Goal: Check status: Check status

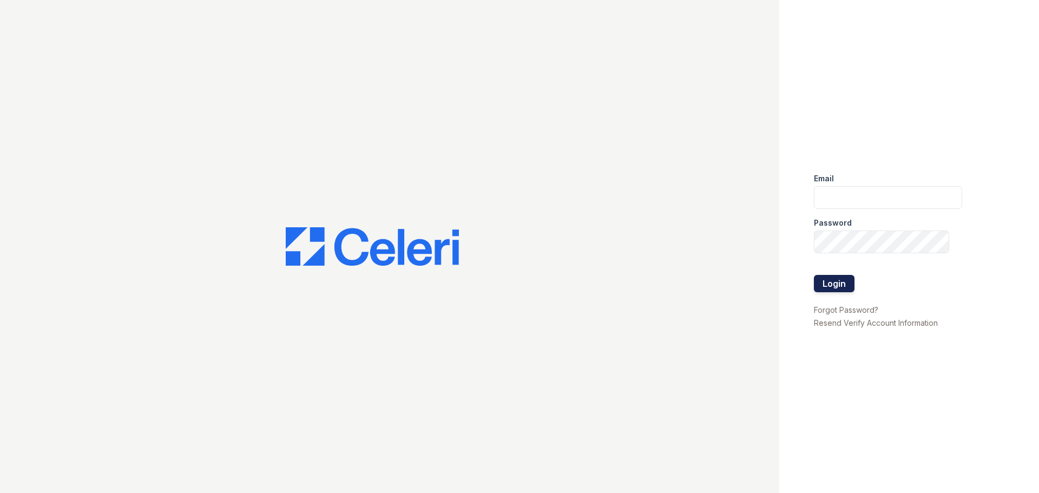
type input "josie@cafmanagement.com"
click at [835, 286] on button "Login" at bounding box center [834, 283] width 41 height 17
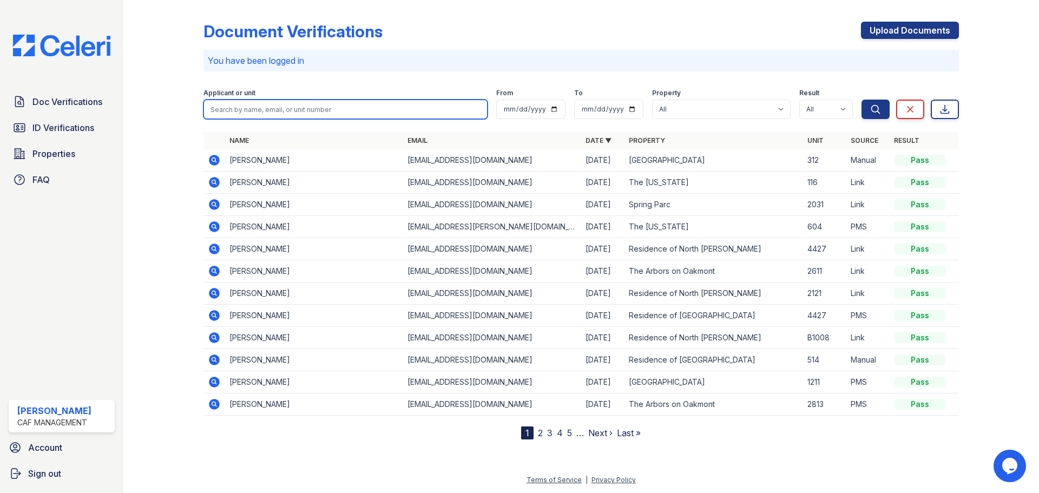
click at [295, 109] on input "search" at bounding box center [345, 109] width 284 height 19
type input "johnson"
click at [861, 100] on button "Search" at bounding box center [875, 109] width 28 height 19
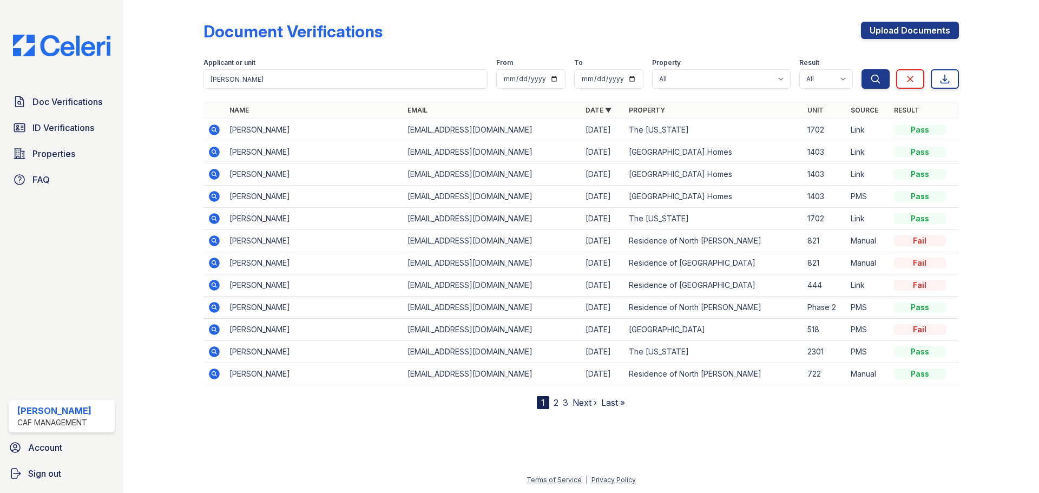
click at [213, 128] on icon at bounding box center [214, 129] width 13 height 13
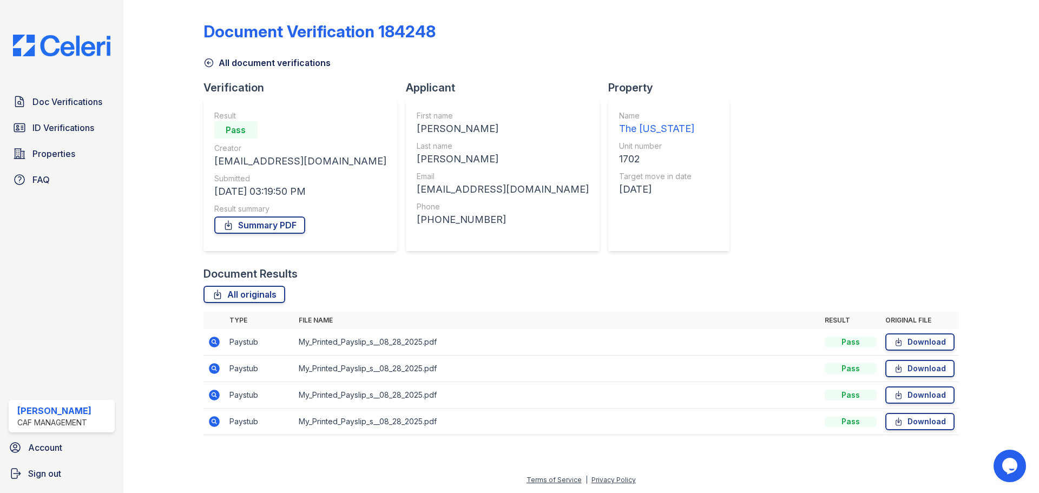
click at [212, 341] on icon at bounding box center [214, 341] width 13 height 13
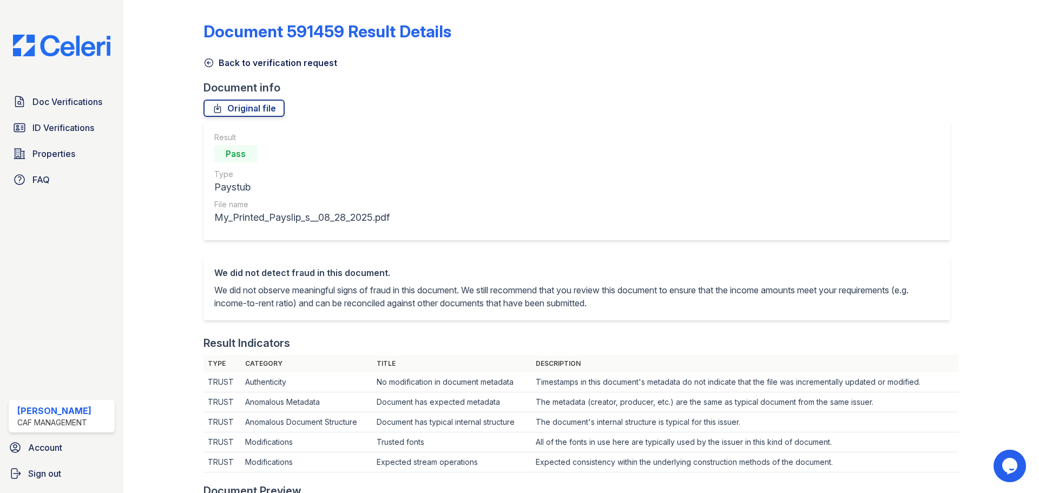
scroll to position [1, 0]
click at [210, 64] on icon at bounding box center [208, 62] width 11 height 11
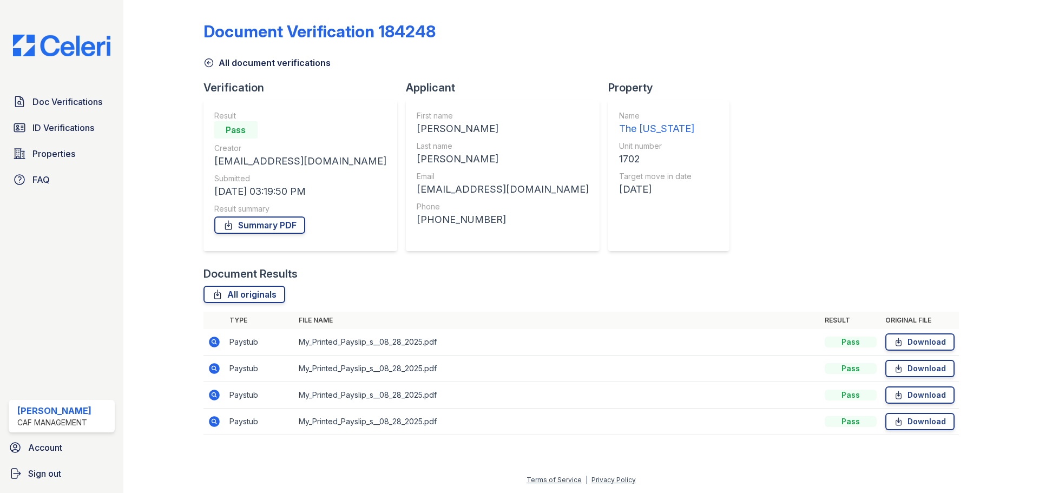
click at [215, 362] on icon at bounding box center [214, 368] width 13 height 13
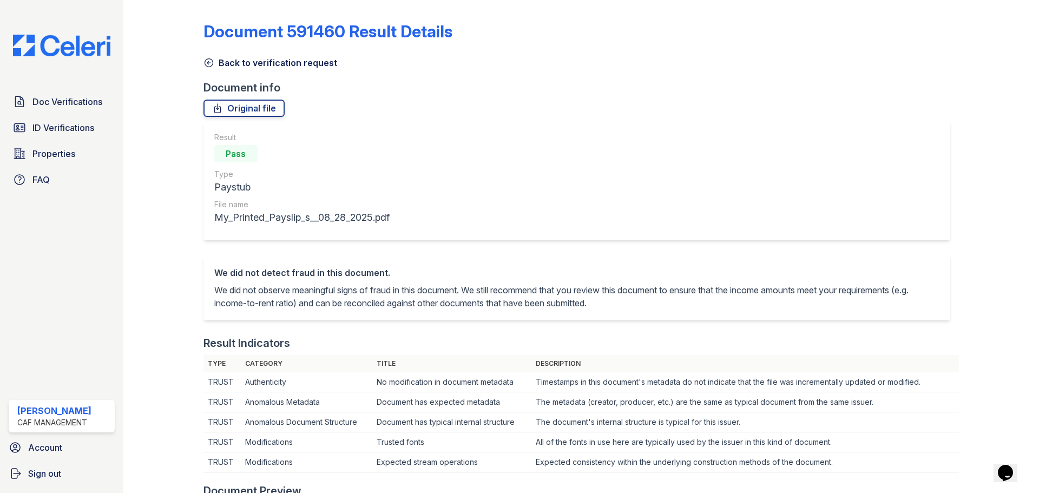
click at [207, 59] on icon at bounding box center [209, 63] width 8 height 8
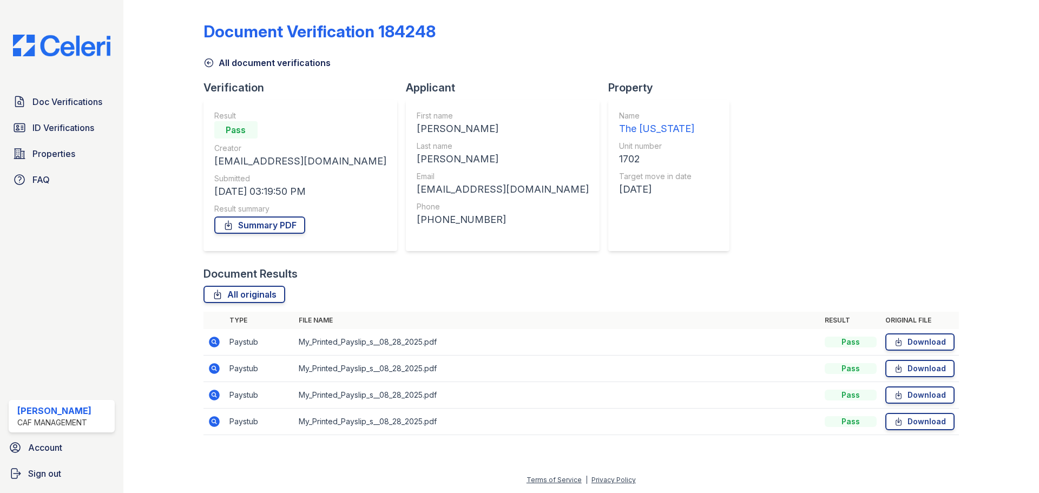
click at [218, 368] on icon at bounding box center [214, 368] width 11 height 11
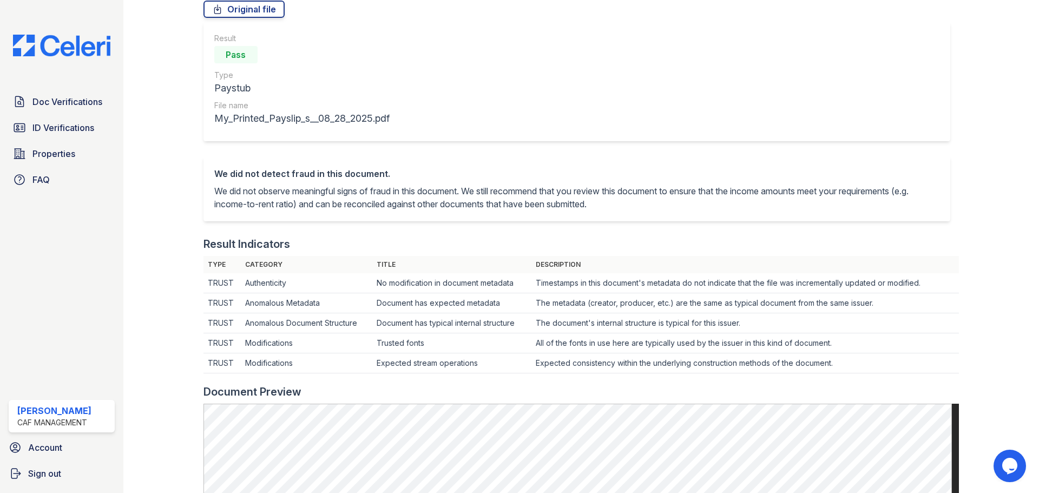
scroll to position [38, 0]
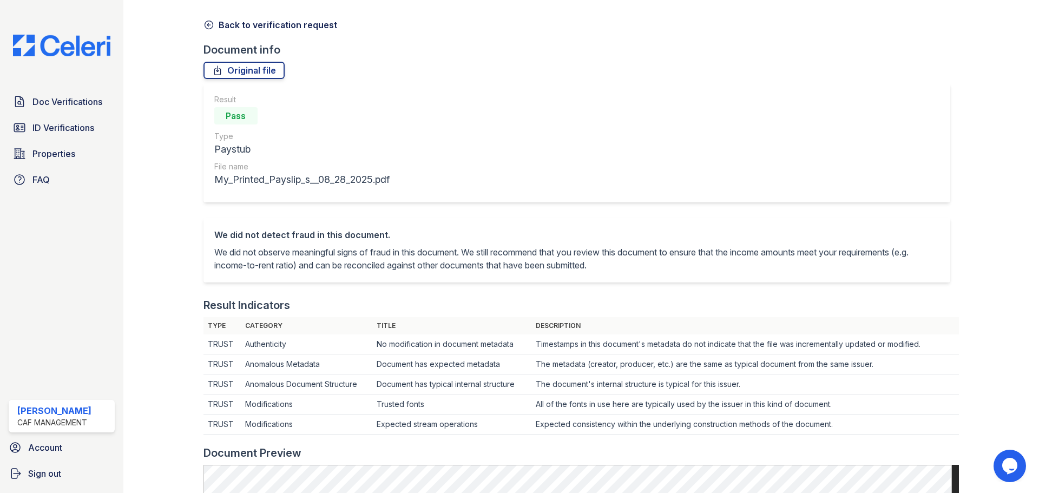
click at [213, 24] on icon at bounding box center [208, 24] width 11 height 11
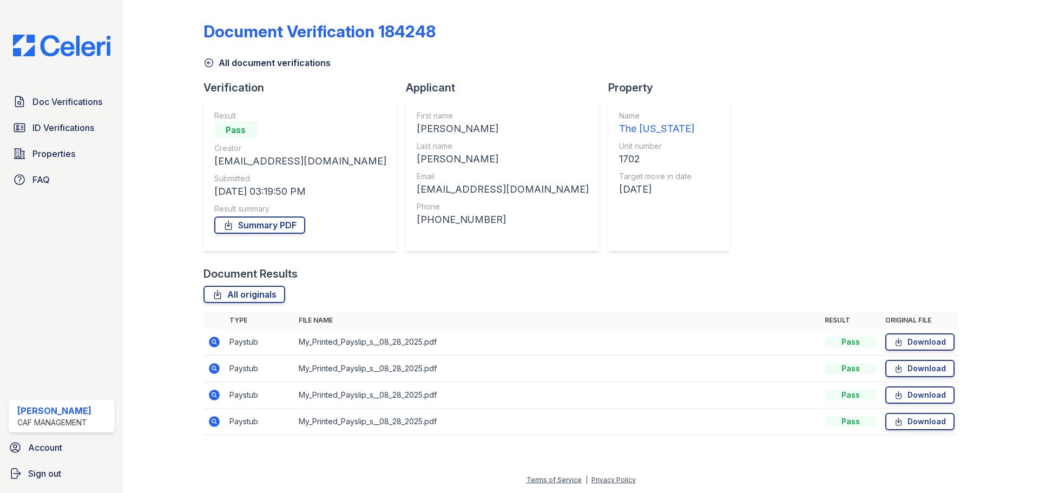
click at [212, 394] on icon at bounding box center [214, 394] width 13 height 13
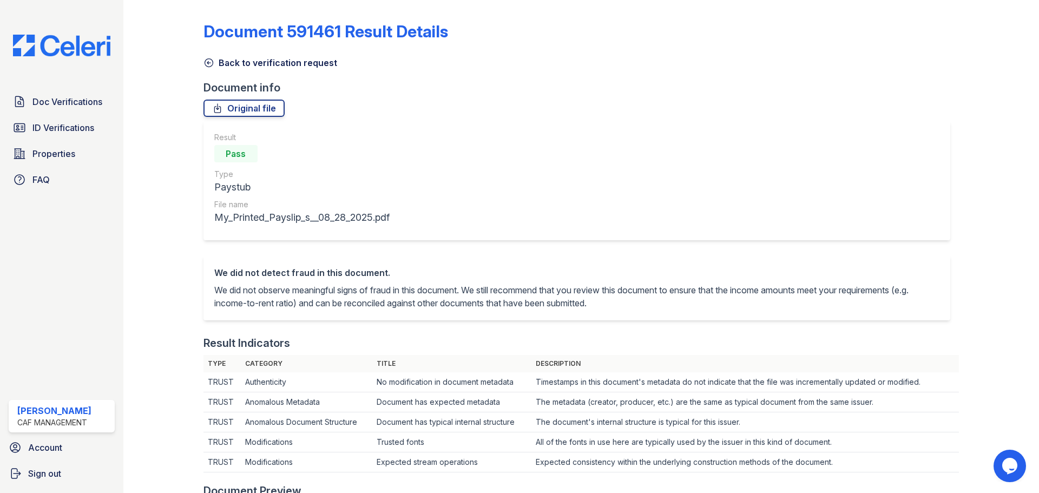
click at [207, 65] on icon at bounding box center [208, 62] width 11 height 11
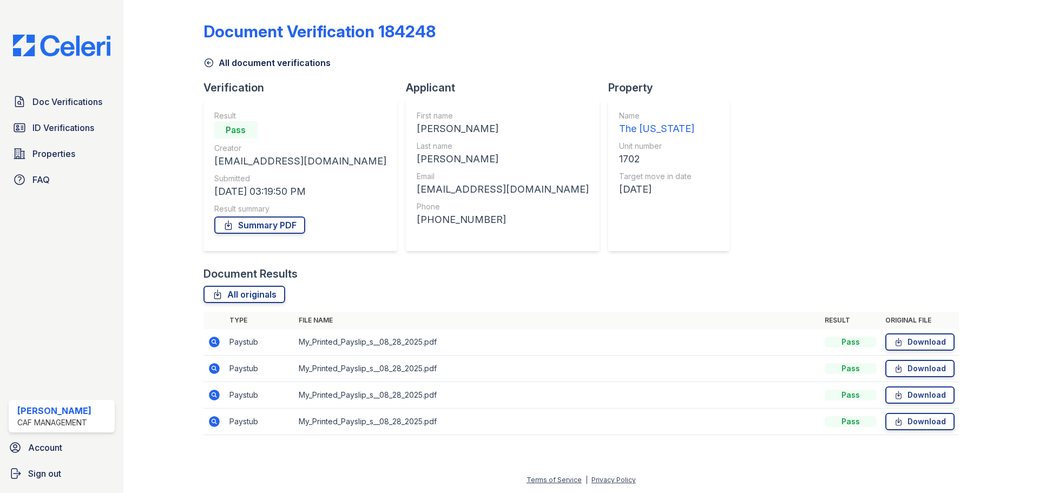
click at [216, 417] on icon at bounding box center [214, 421] width 13 height 13
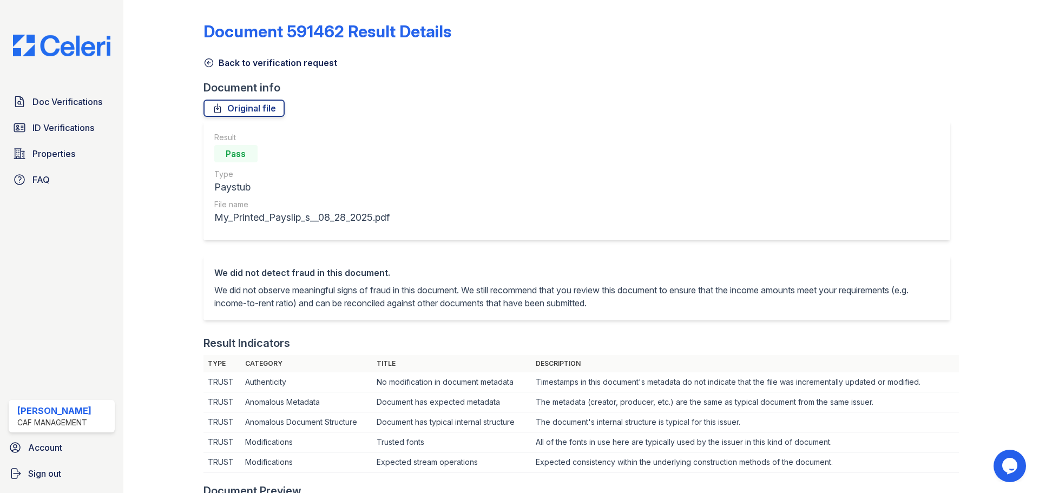
click at [210, 27] on link "Document 591462 Result Details" at bounding box center [327, 31] width 248 height 19
click at [206, 63] on icon at bounding box center [208, 62] width 11 height 11
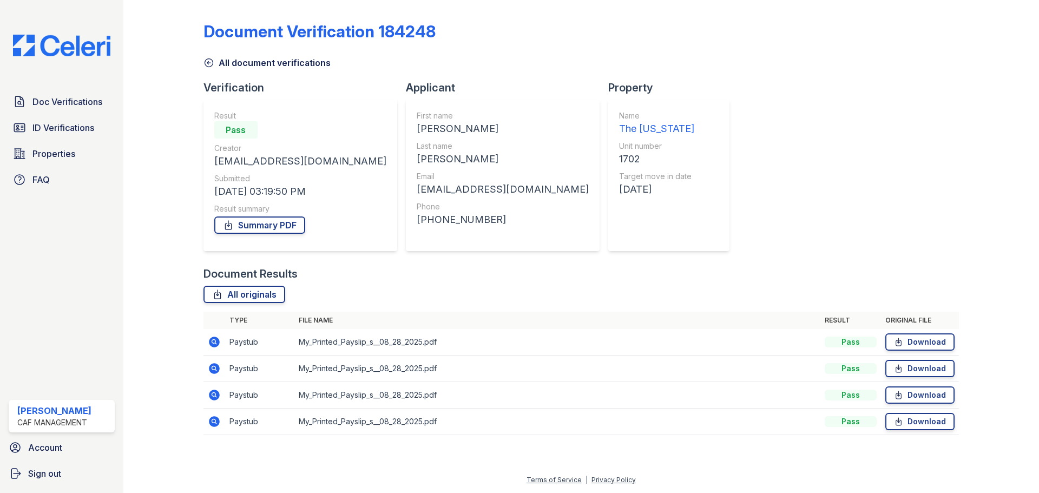
click at [214, 64] on link "All document verifications" at bounding box center [266, 62] width 127 height 13
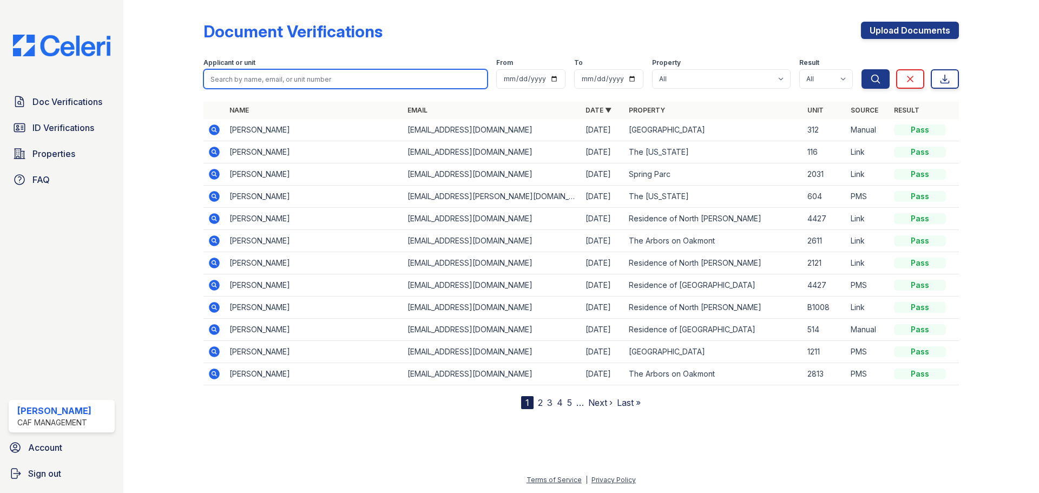
click at [269, 81] on input "search" at bounding box center [345, 78] width 284 height 19
type input "johnson"
click at [861, 69] on button "Search" at bounding box center [875, 78] width 28 height 19
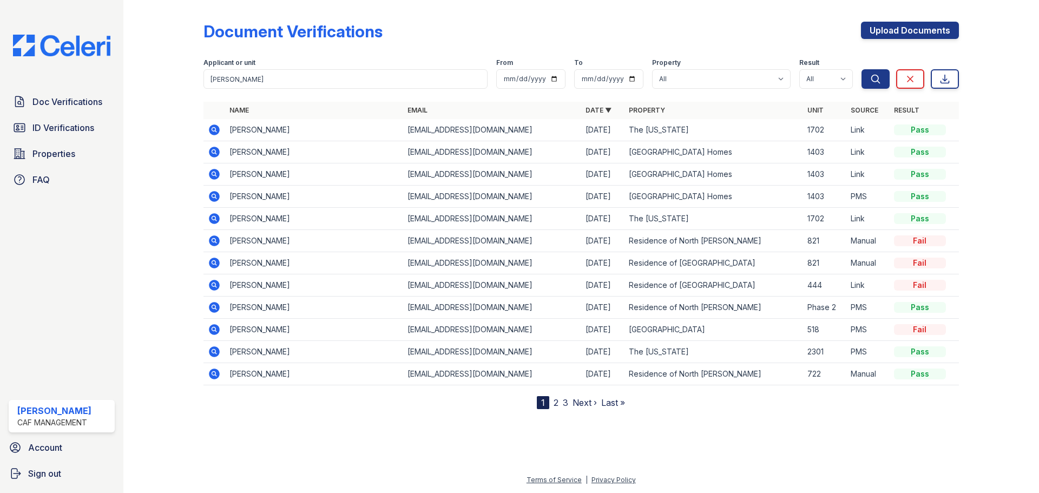
click at [214, 216] on icon at bounding box center [214, 218] width 13 height 13
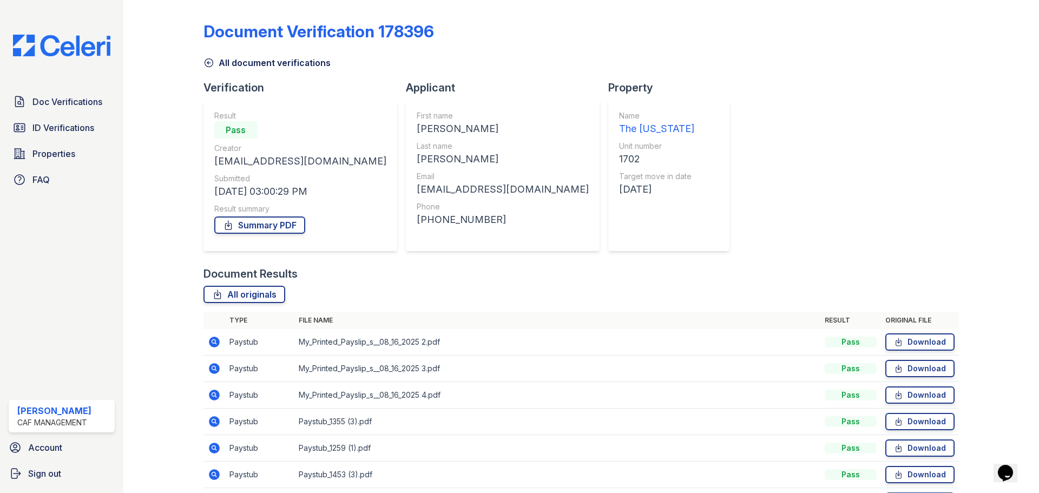
scroll to position [96, 0]
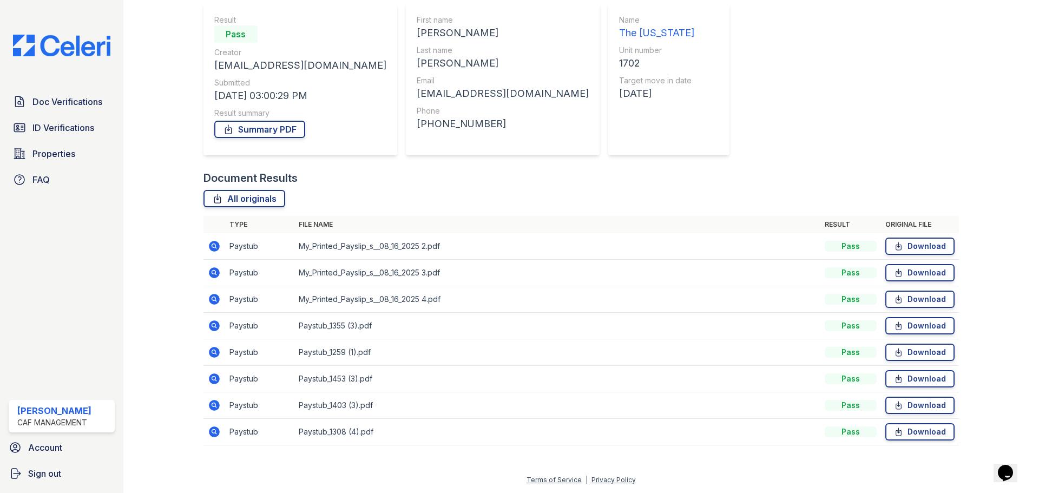
click at [212, 243] on icon at bounding box center [214, 246] width 11 height 11
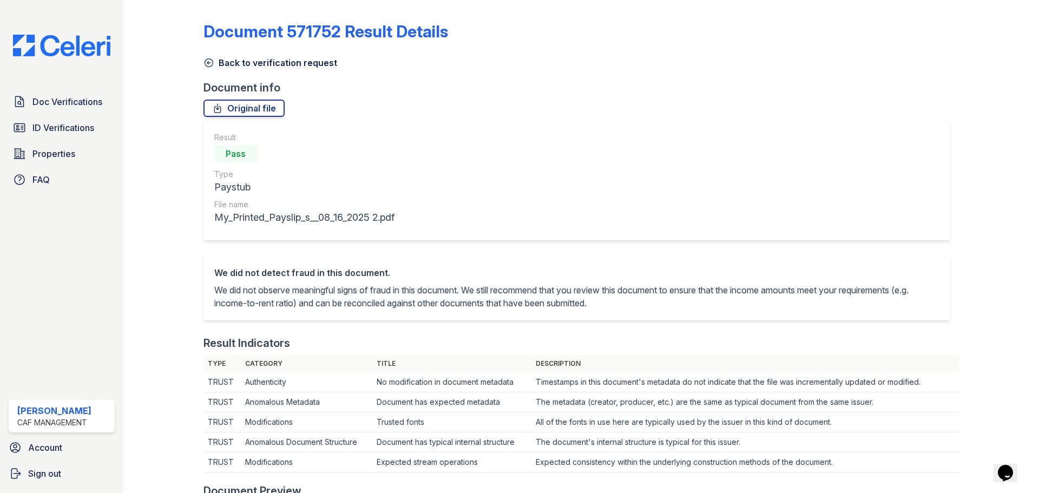
click at [208, 68] on icon at bounding box center [208, 62] width 11 height 11
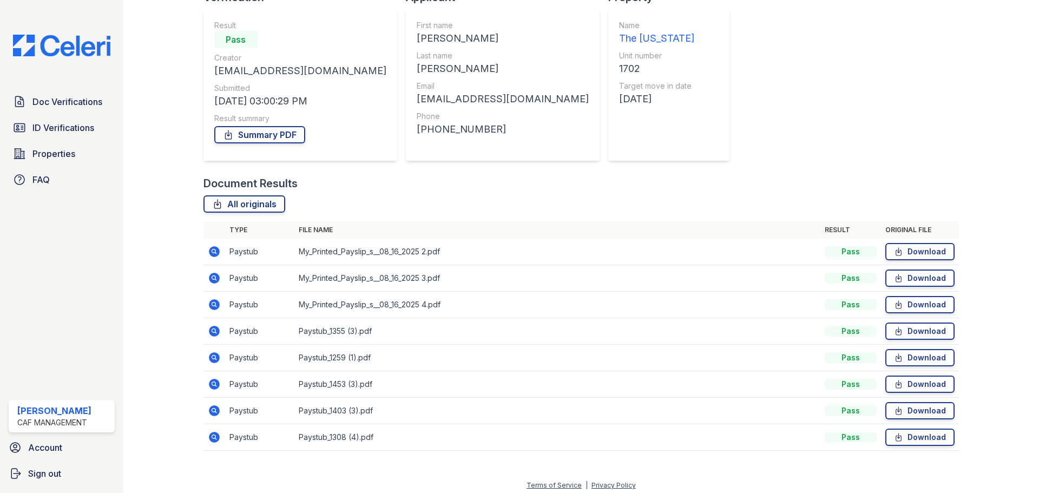
scroll to position [91, 0]
click at [214, 280] on icon at bounding box center [214, 277] width 11 height 11
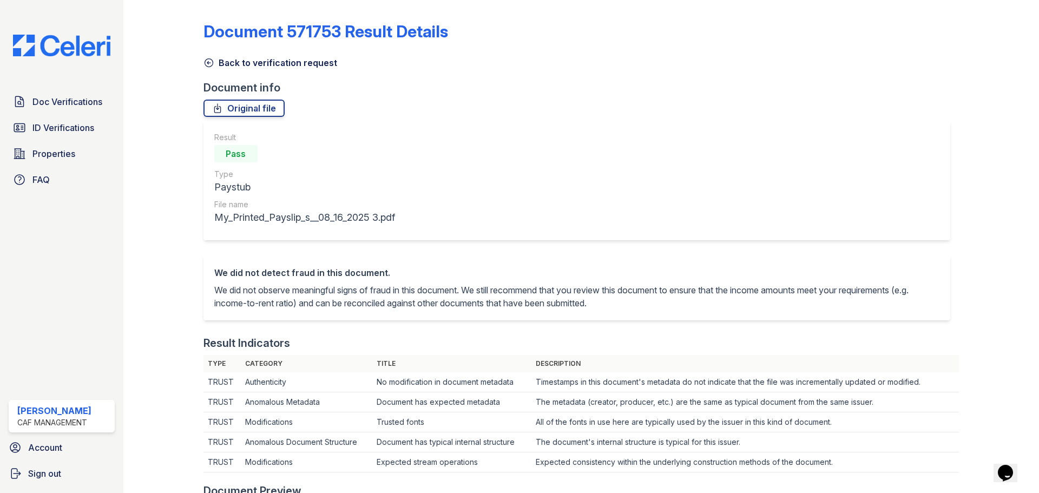
click at [200, 64] on div at bounding box center [172, 499] width 63 height 991
click at [203, 64] on icon at bounding box center [208, 62] width 11 height 11
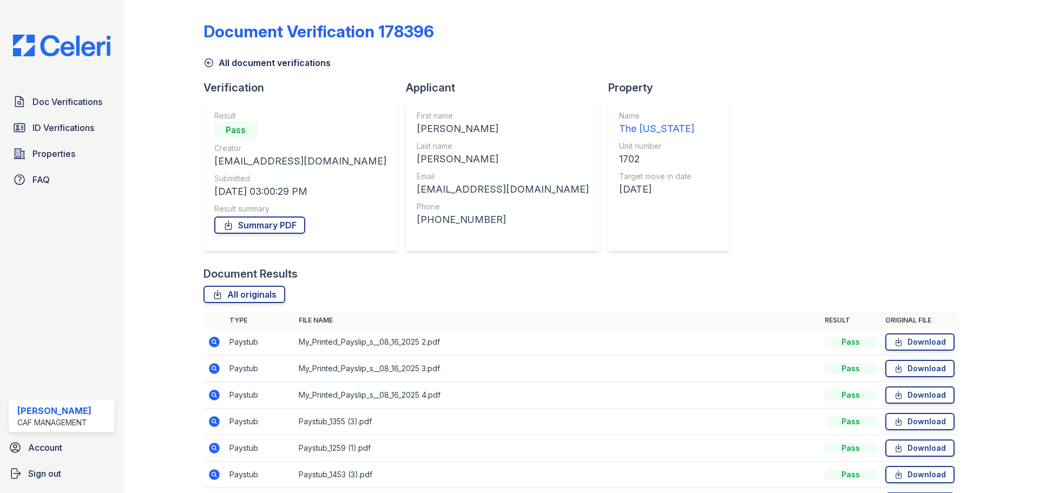
click at [215, 397] on icon at bounding box center [214, 395] width 11 height 11
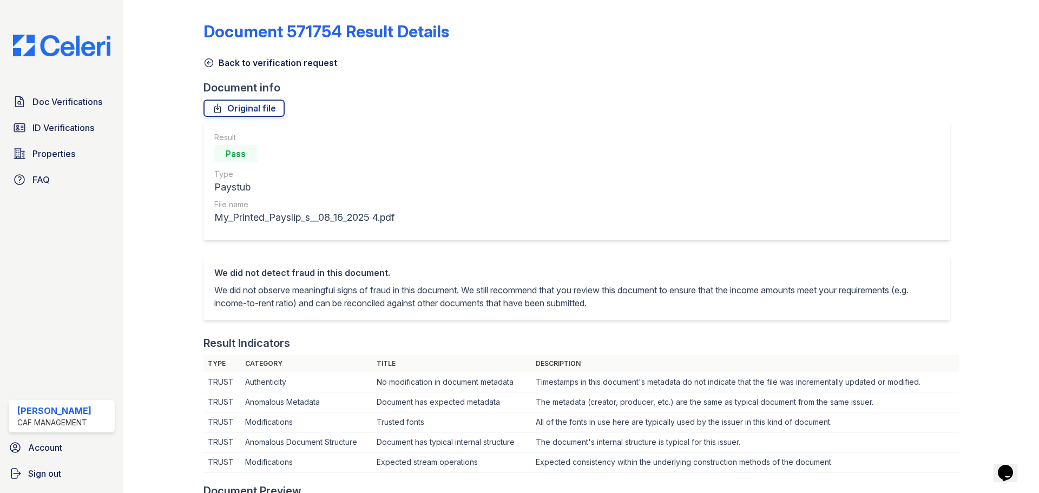
click at [206, 68] on link "Back to verification request" at bounding box center [270, 62] width 134 height 13
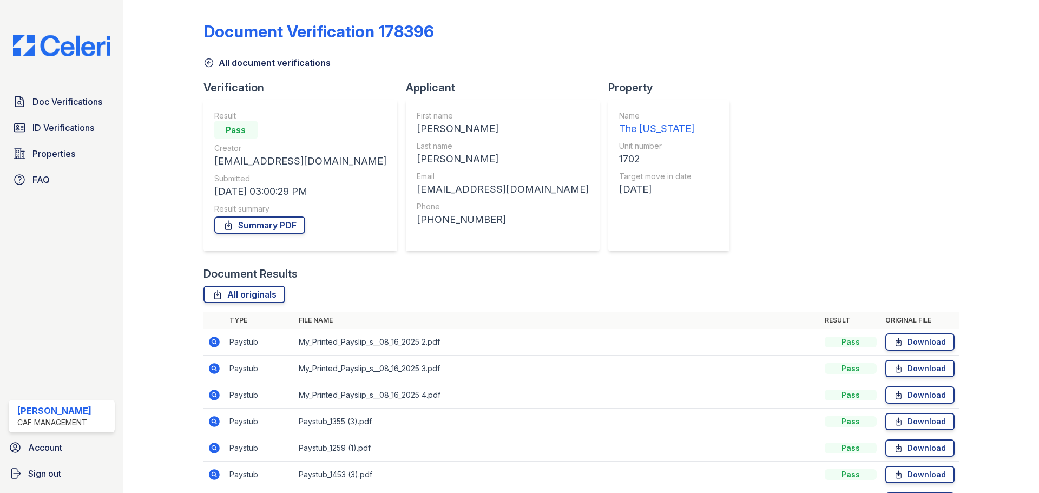
scroll to position [96, 0]
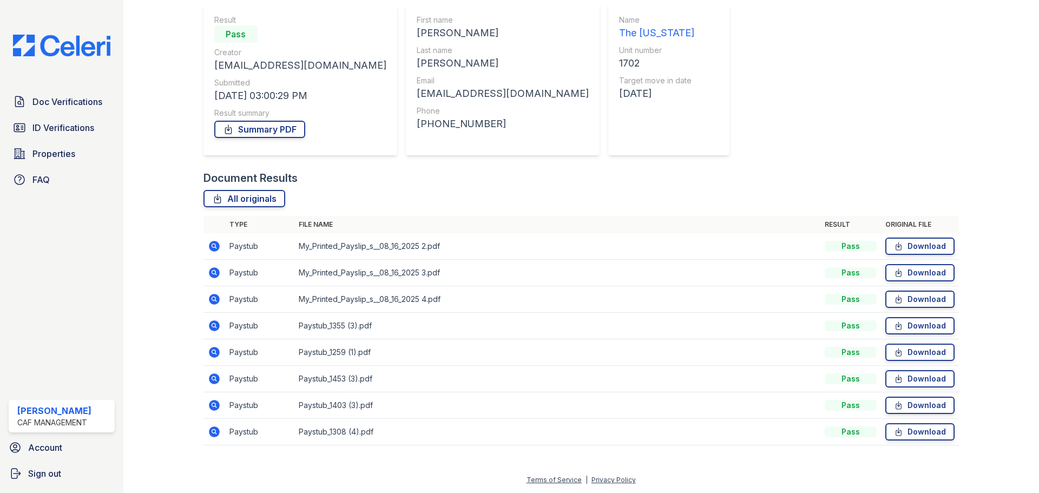
click at [214, 368] on td at bounding box center [214, 379] width 22 height 27
click at [215, 345] on td at bounding box center [214, 352] width 22 height 27
click at [213, 341] on td at bounding box center [214, 352] width 22 height 27
click at [214, 370] on td at bounding box center [214, 379] width 22 height 27
click at [230, 349] on td "Paystub" at bounding box center [259, 352] width 69 height 27
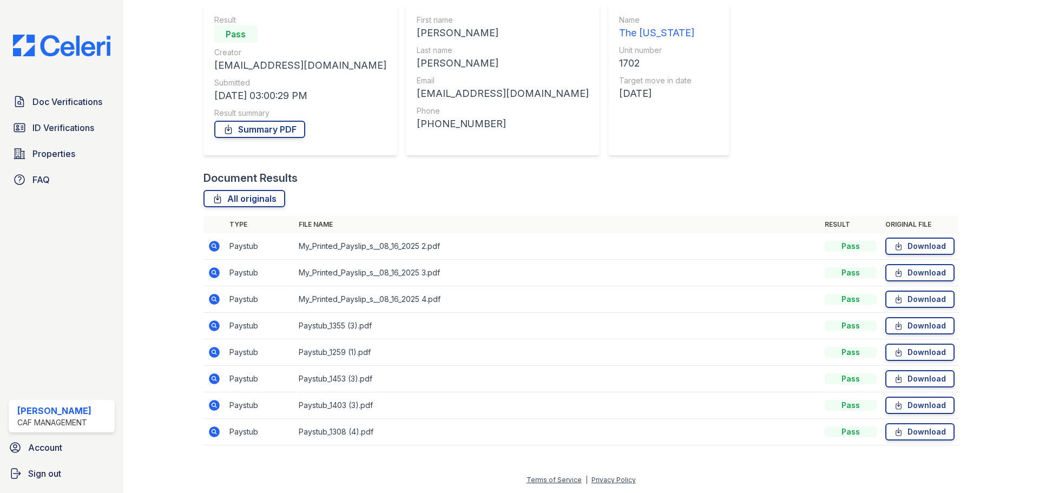
click at [214, 344] on td at bounding box center [214, 352] width 22 height 27
click at [338, 325] on td "Paystub_1355 (3).pdf" at bounding box center [557, 326] width 526 height 27
click at [215, 326] on icon at bounding box center [214, 325] width 13 height 13
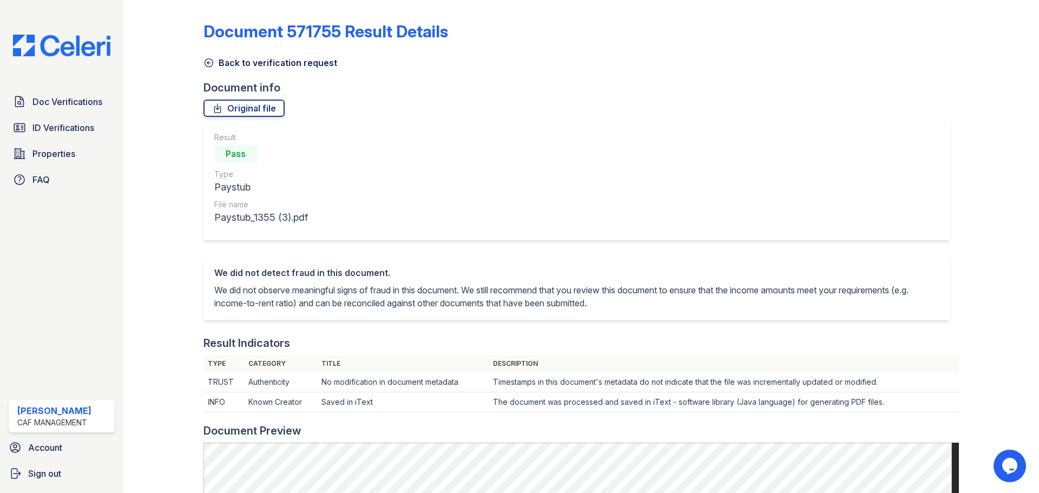
click at [213, 63] on icon at bounding box center [208, 62] width 11 height 11
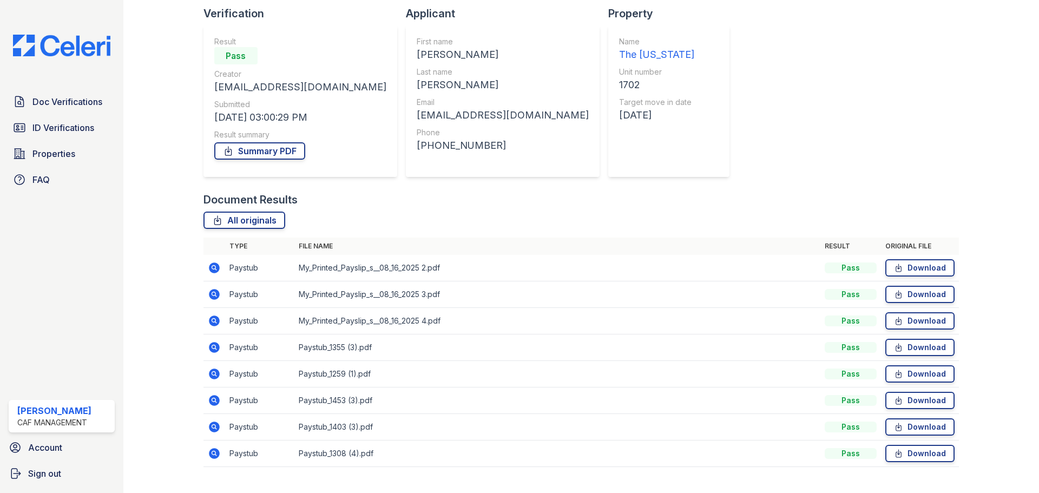
scroll to position [70, 0]
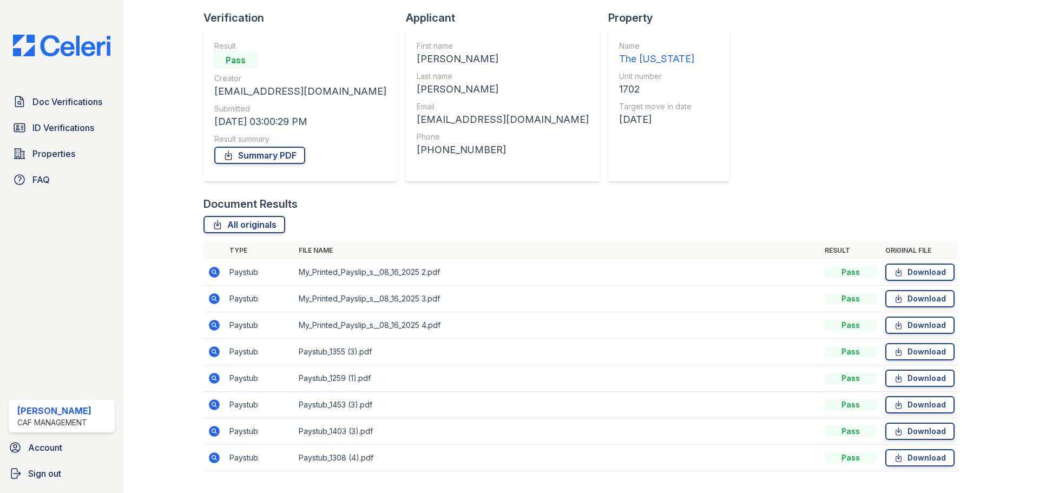
click at [213, 378] on icon at bounding box center [213, 377] width 3 height 3
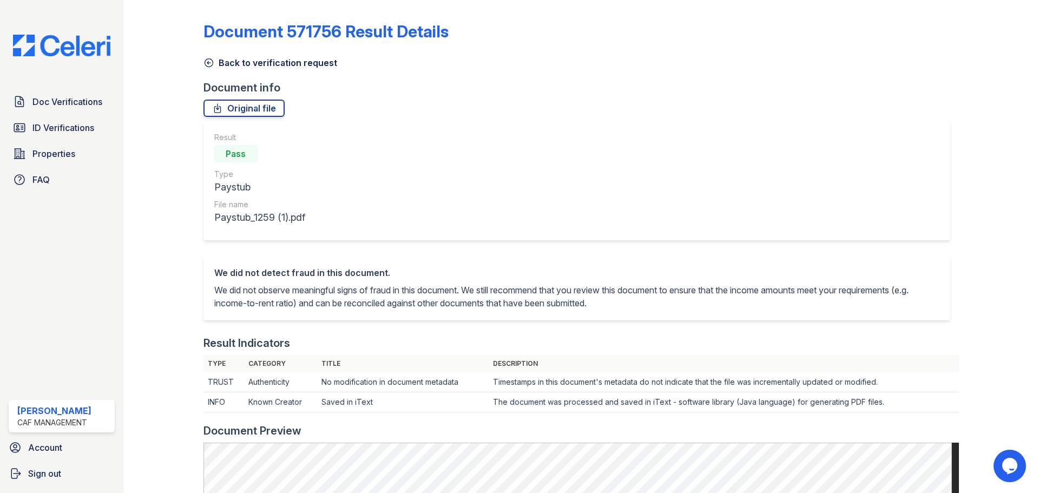
click at [208, 64] on icon at bounding box center [209, 63] width 8 height 8
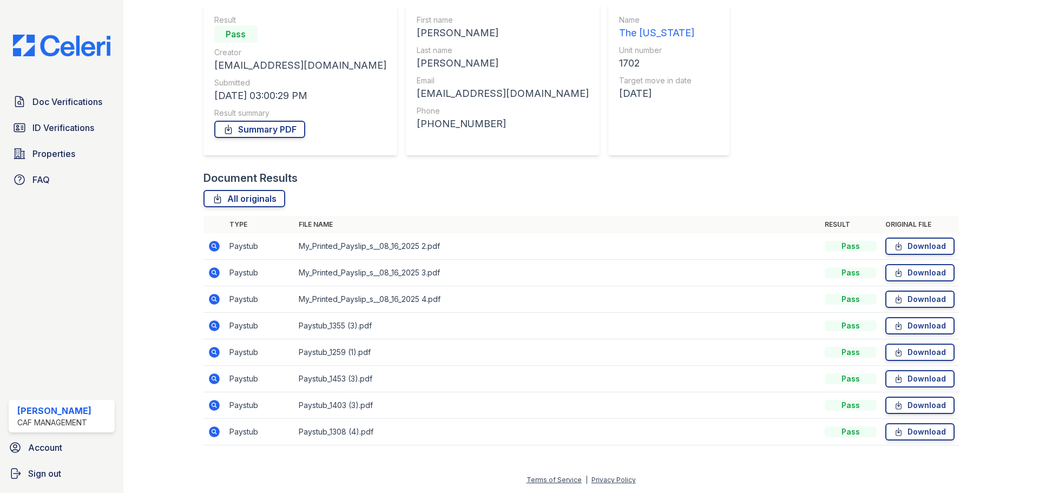
scroll to position [91, 0]
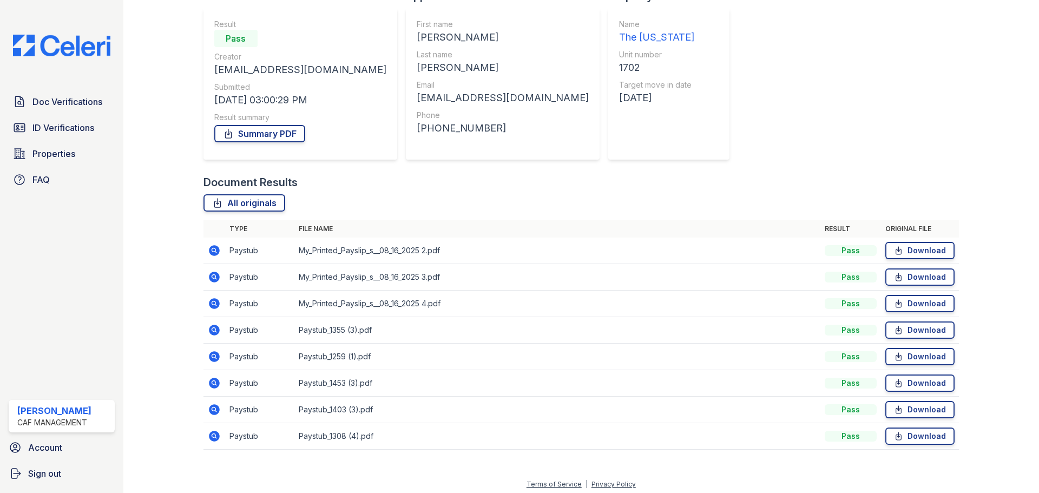
click at [213, 383] on icon at bounding box center [213, 382] width 3 height 3
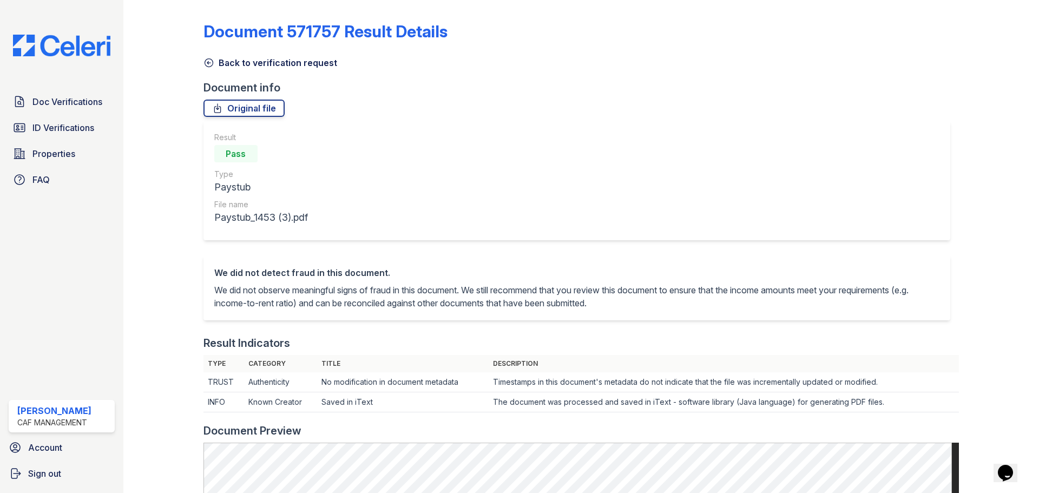
click at [211, 65] on icon at bounding box center [209, 63] width 8 height 8
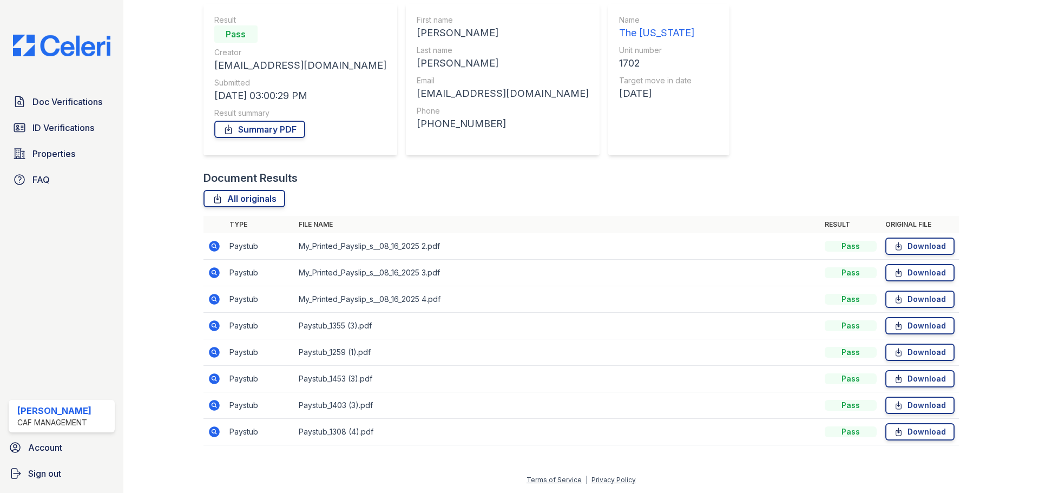
scroll to position [88, 0]
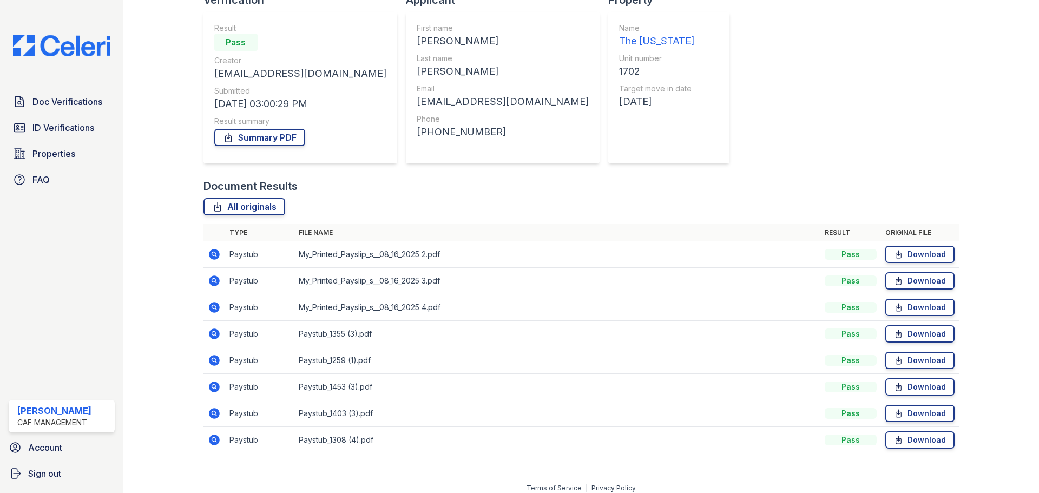
click at [213, 439] on icon at bounding box center [213, 439] width 3 height 3
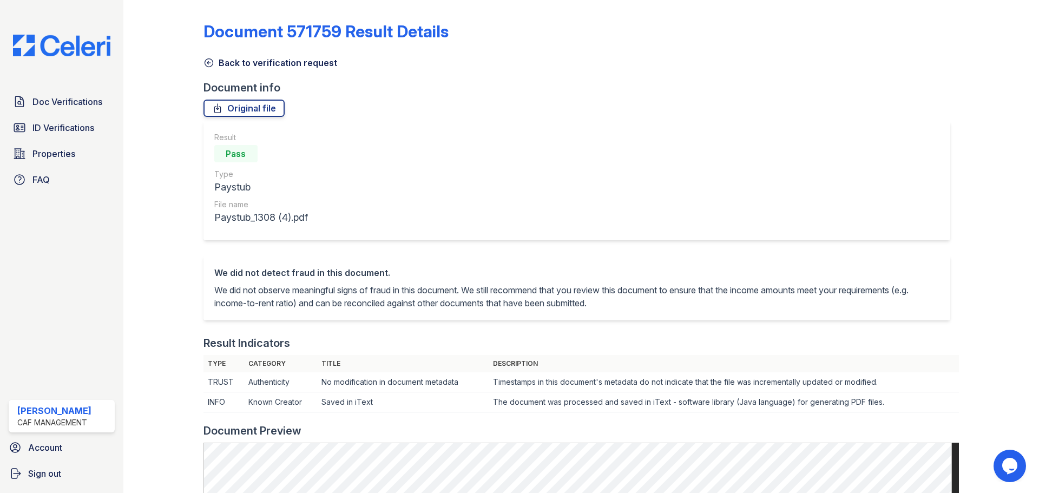
click at [214, 62] on link "Back to verification request" at bounding box center [270, 62] width 134 height 13
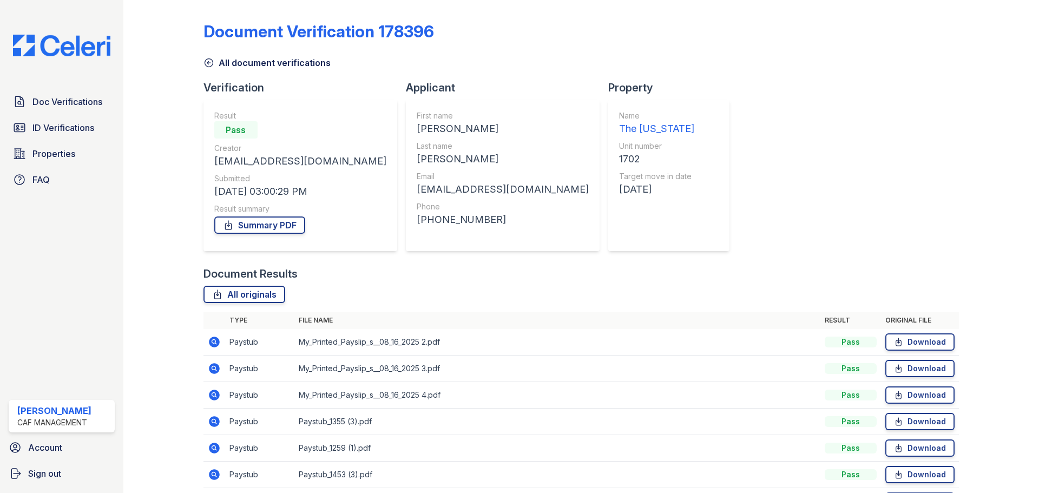
click at [219, 338] on icon at bounding box center [214, 341] width 13 height 13
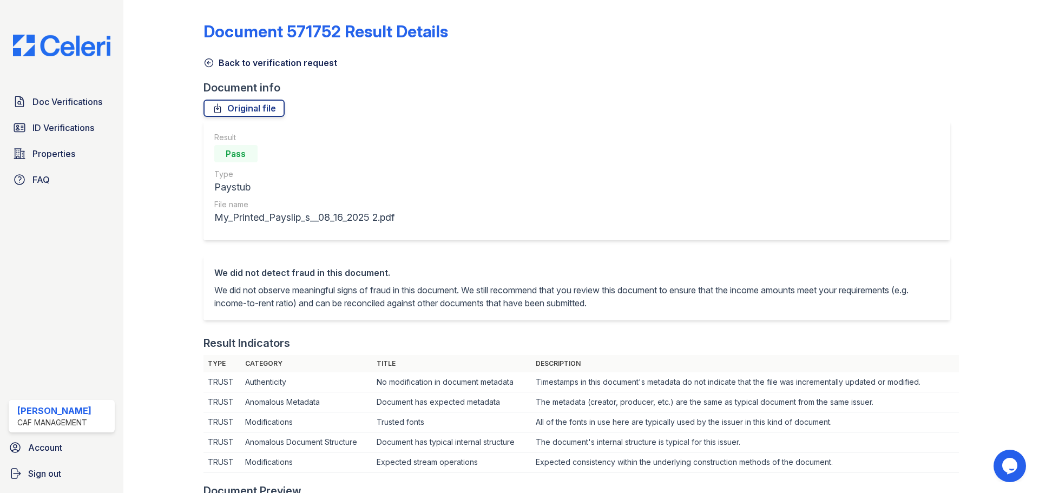
click at [208, 63] on icon at bounding box center [209, 63] width 8 height 8
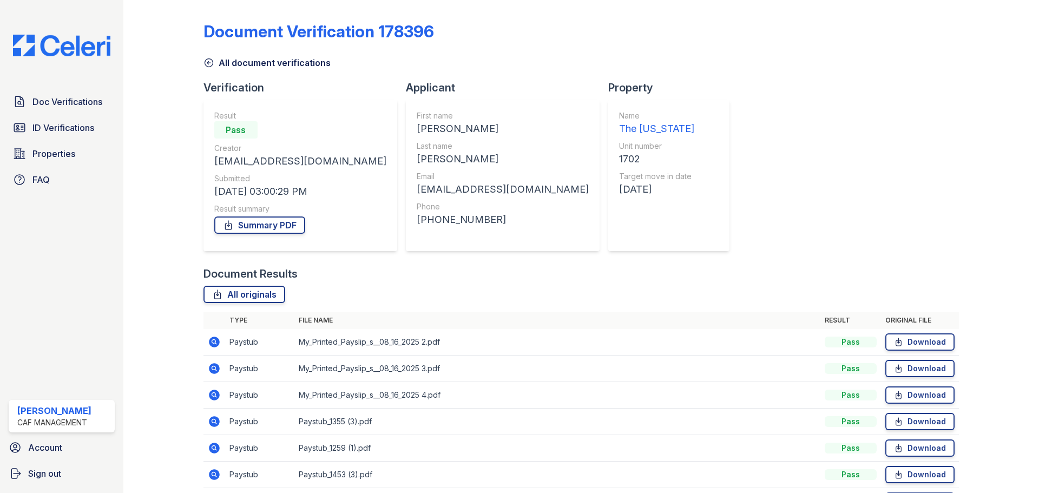
scroll to position [96, 0]
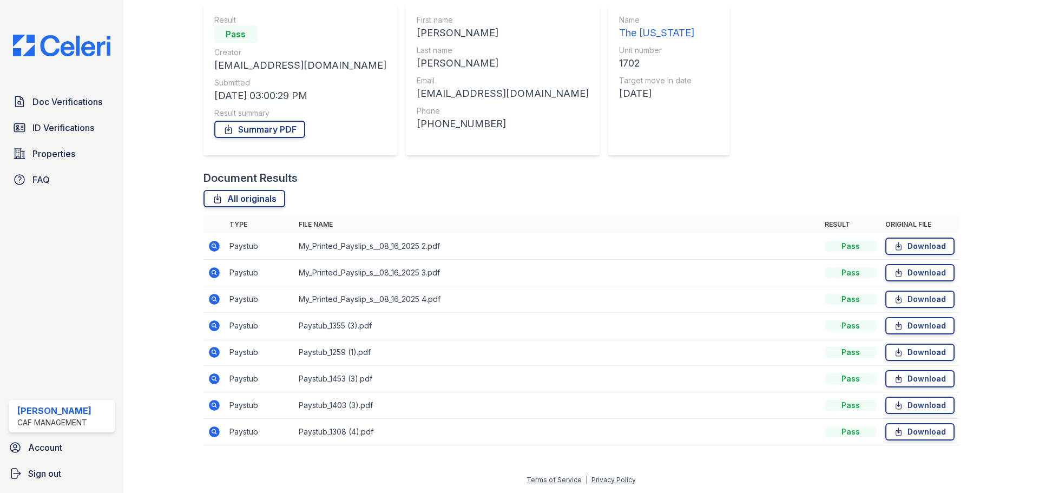
click at [214, 379] on icon at bounding box center [213, 378] width 3 height 3
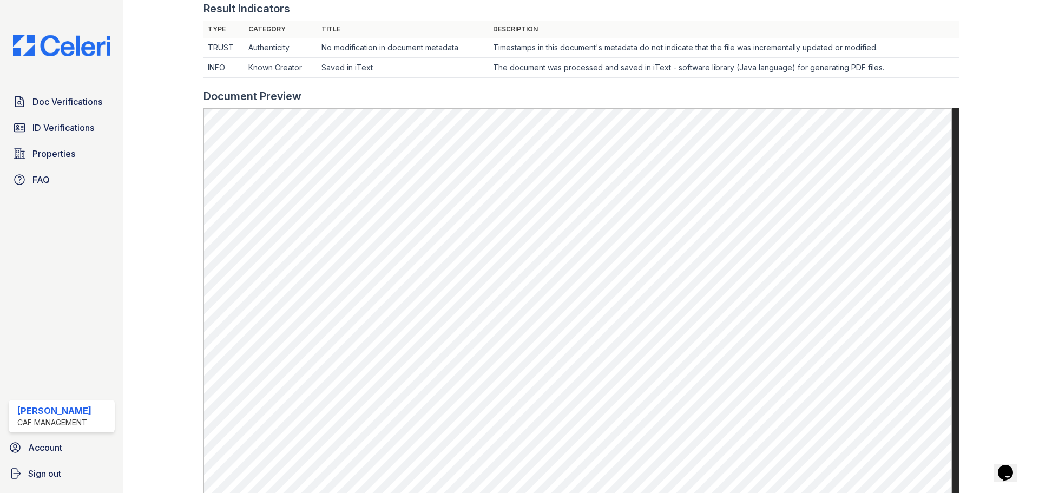
scroll to position [333, 0]
click at [43, 127] on span "ID Verifications" at bounding box center [63, 127] width 62 height 13
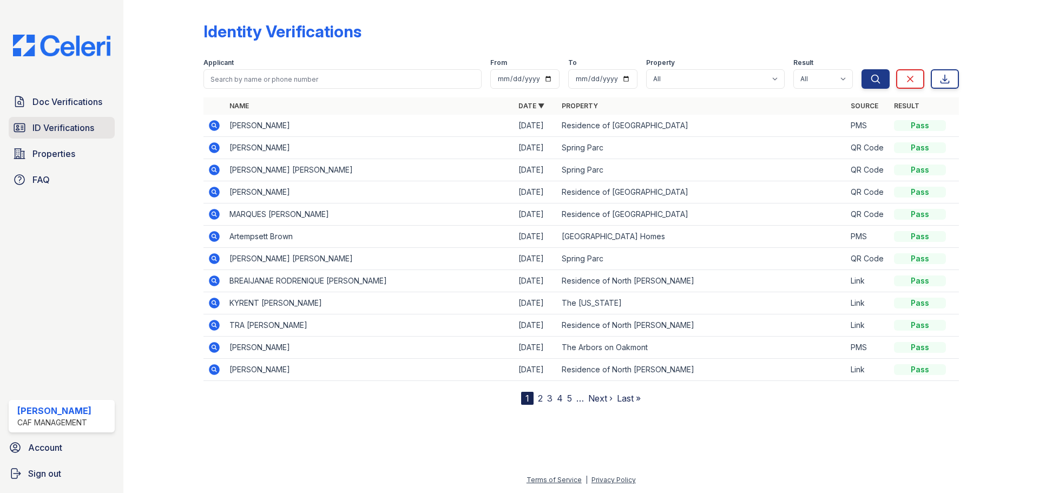
click at [71, 129] on span "ID Verifications" at bounding box center [63, 127] width 62 height 13
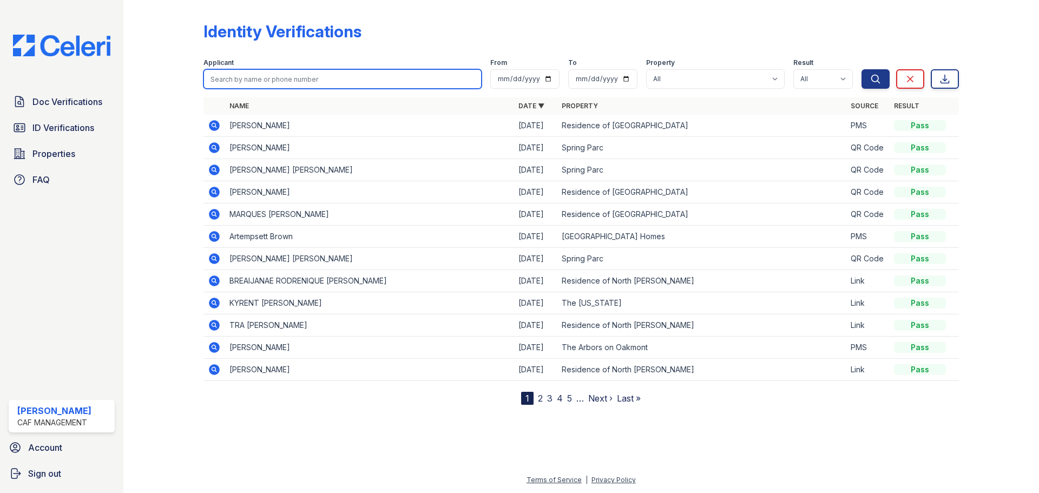
click at [258, 83] on input "search" at bounding box center [342, 78] width 278 height 19
type input "johnson"
click at [861, 69] on button "Search" at bounding box center [875, 78] width 28 height 19
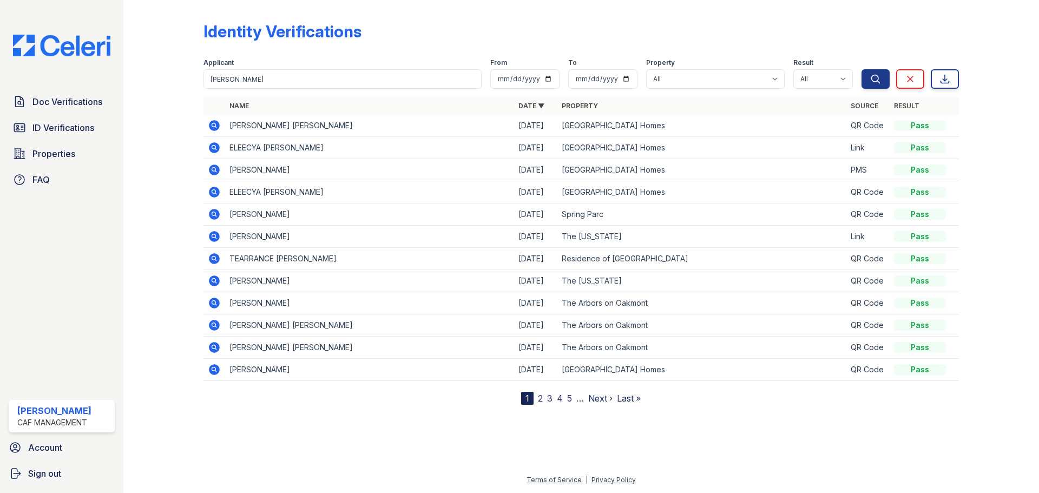
click at [212, 243] on td at bounding box center [214, 237] width 22 height 22
click at [212, 237] on icon at bounding box center [214, 236] width 11 height 11
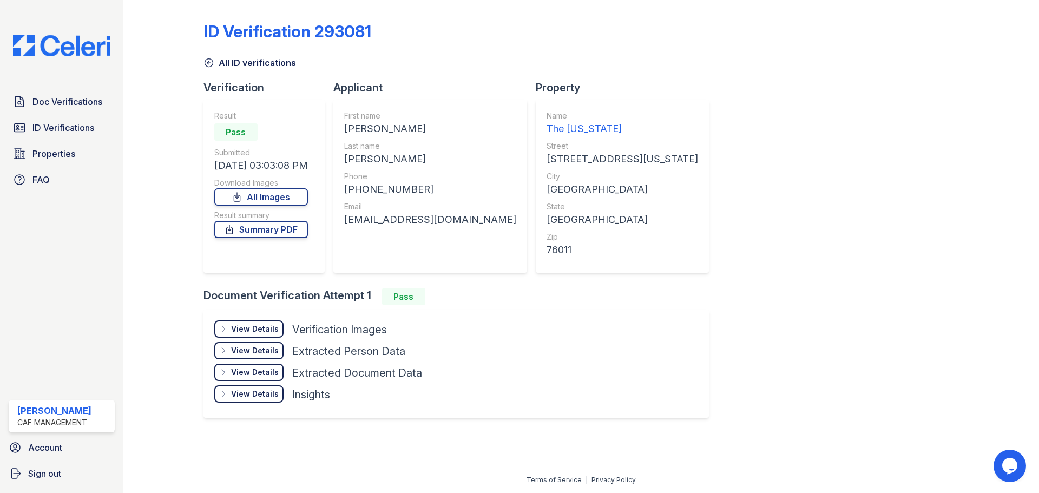
click at [251, 330] on div "View Details" at bounding box center [255, 329] width 48 height 11
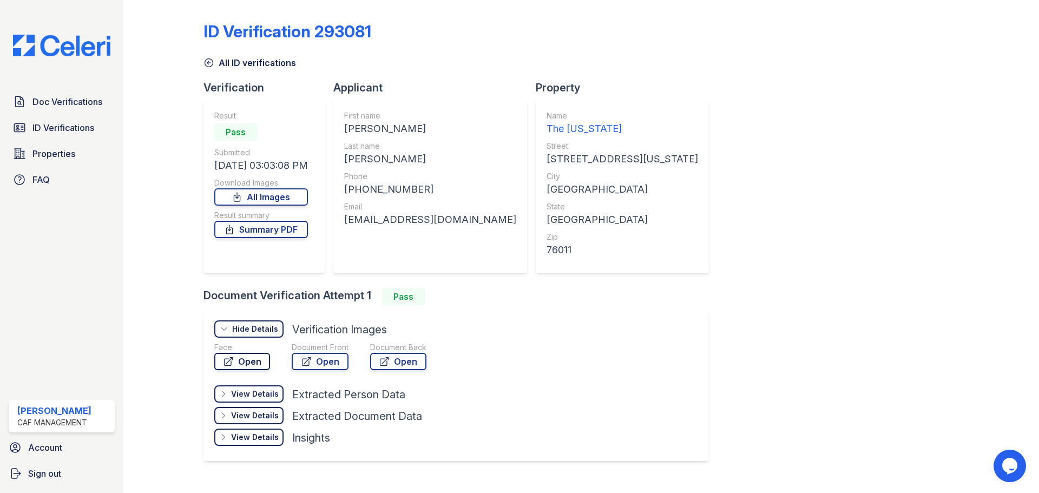
click at [247, 360] on link "Open" at bounding box center [242, 361] width 56 height 17
click at [315, 363] on link "Open" at bounding box center [320, 361] width 57 height 17
click at [261, 396] on div "View Details" at bounding box center [255, 393] width 48 height 11
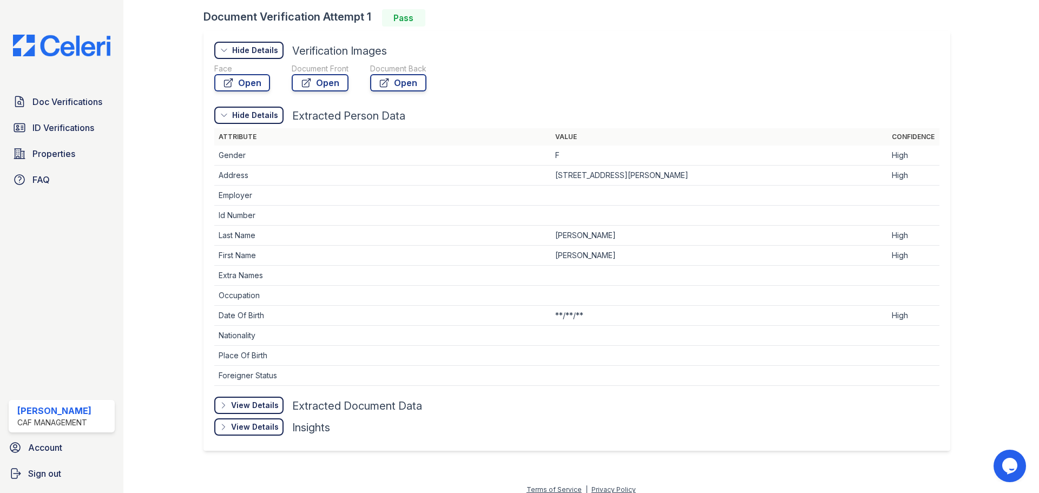
scroll to position [288, 0]
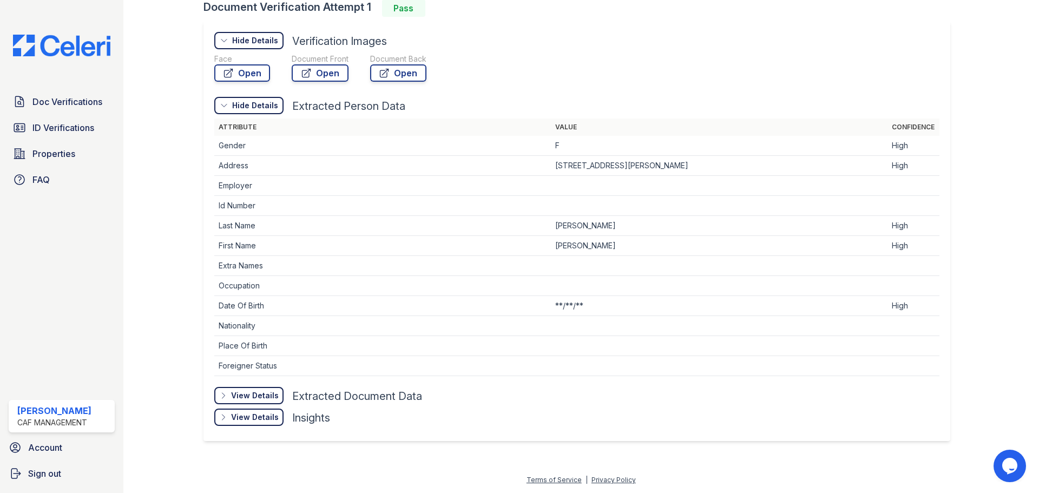
click at [265, 402] on div "View Details Details" at bounding box center [248, 395] width 69 height 17
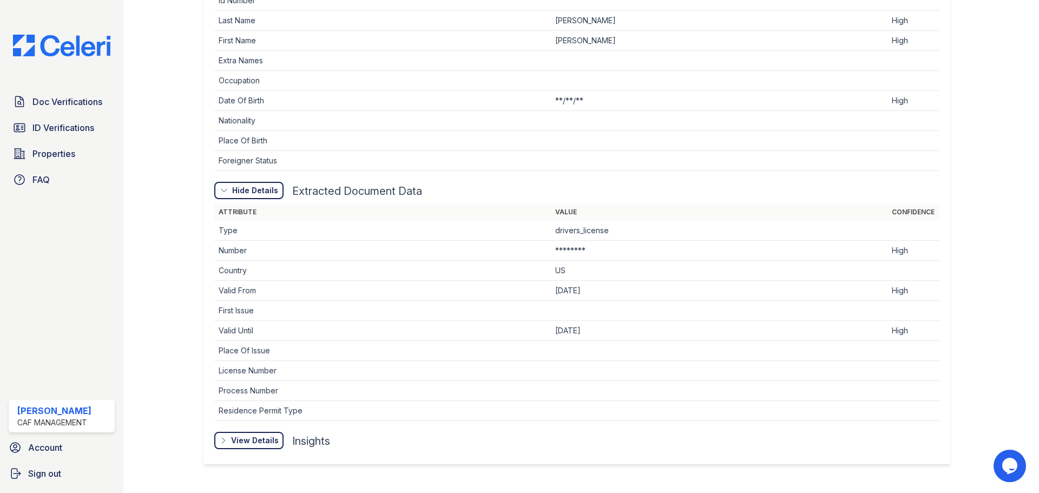
scroll to position [517, 0]
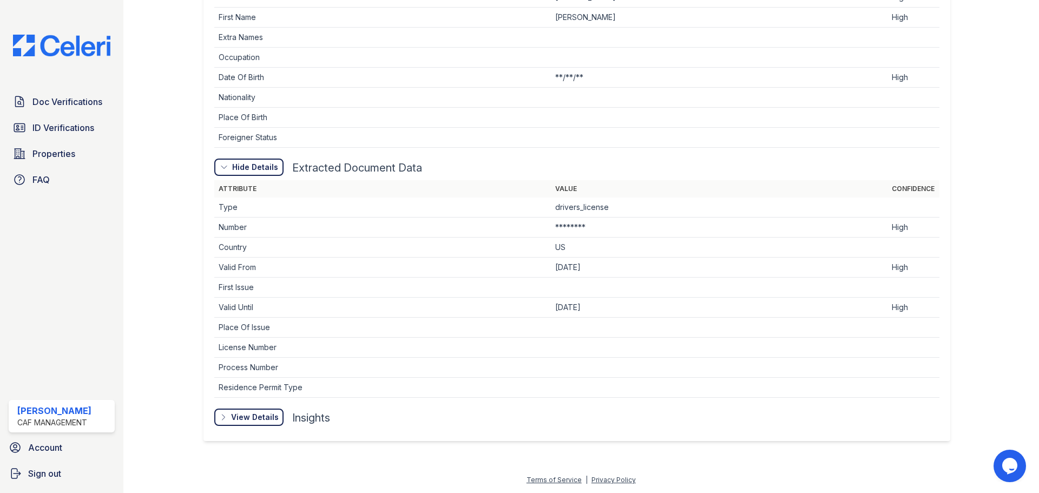
click at [243, 423] on div "View Details Details" at bounding box center [248, 416] width 69 height 17
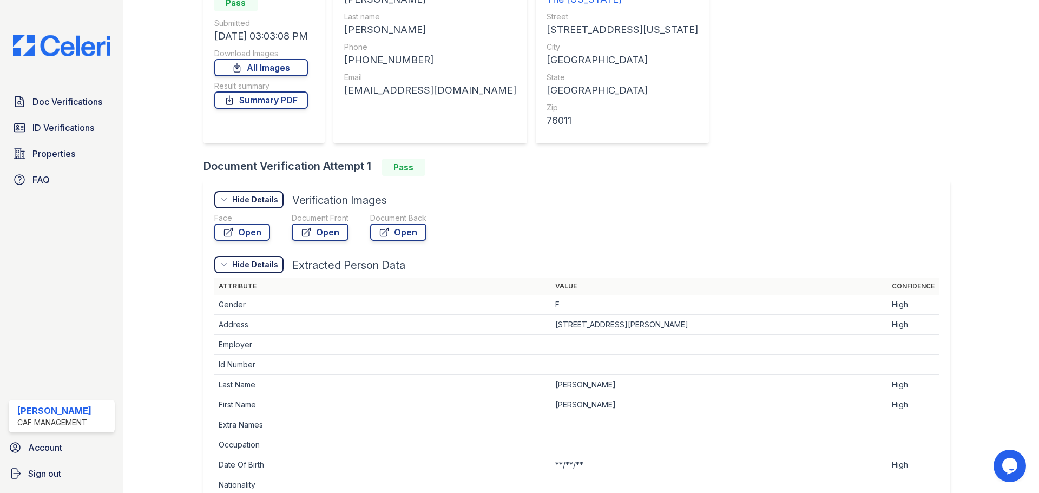
scroll to position [0, 0]
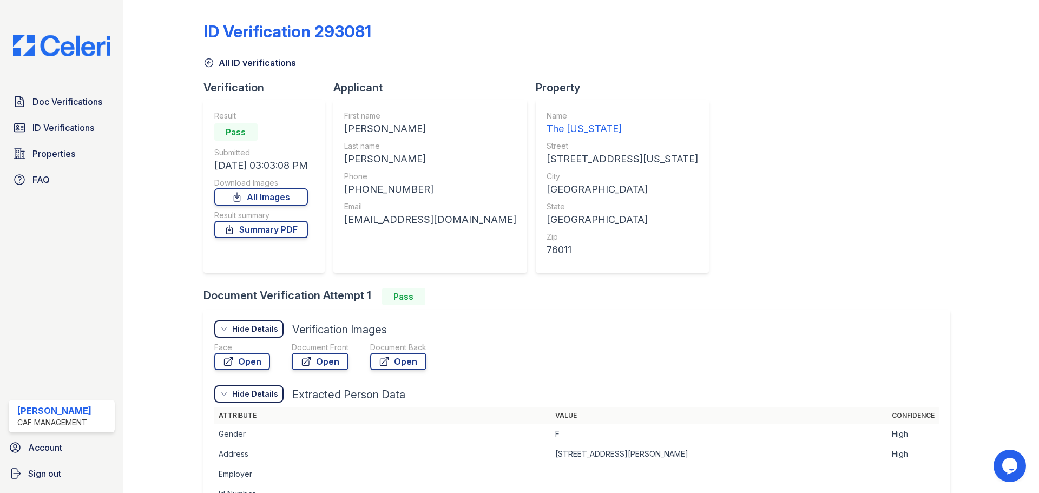
click at [208, 37] on div "ID Verification 293081" at bounding box center [287, 31] width 168 height 19
click at [208, 43] on div "ID Verification 293081" at bounding box center [580, 36] width 755 height 28
click at [55, 105] on span "Doc Verifications" at bounding box center [67, 101] width 70 height 13
